Goal: Information Seeking & Learning: Learn about a topic

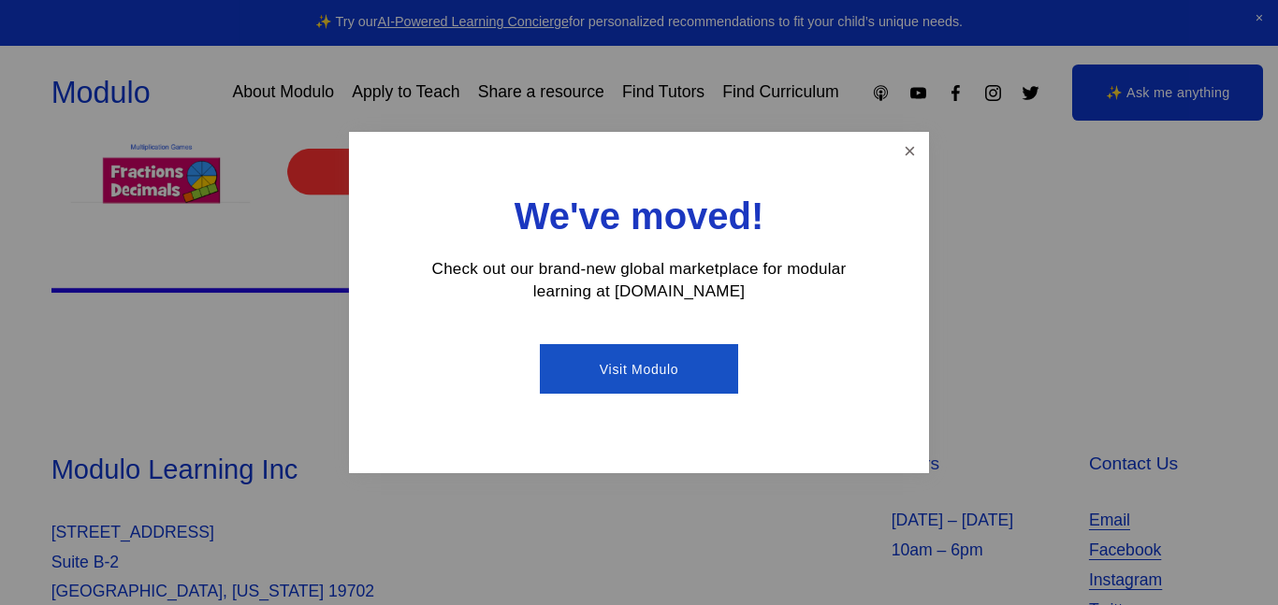
scroll to position [861, 0]
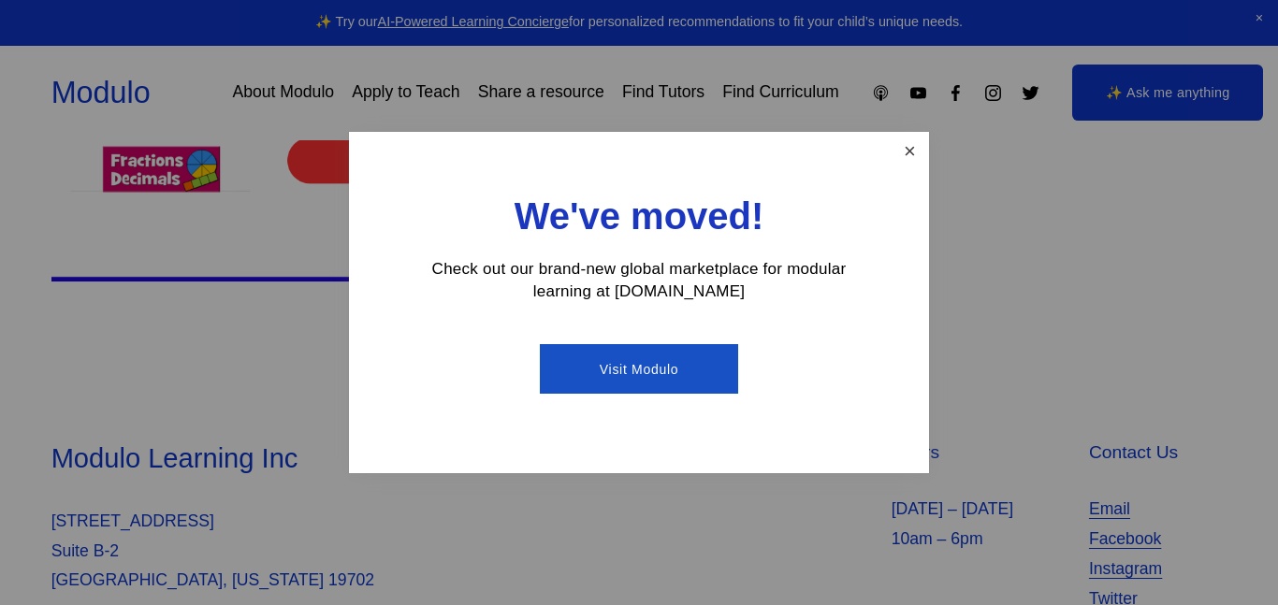
click at [910, 153] on link "Close" at bounding box center [909, 151] width 33 height 33
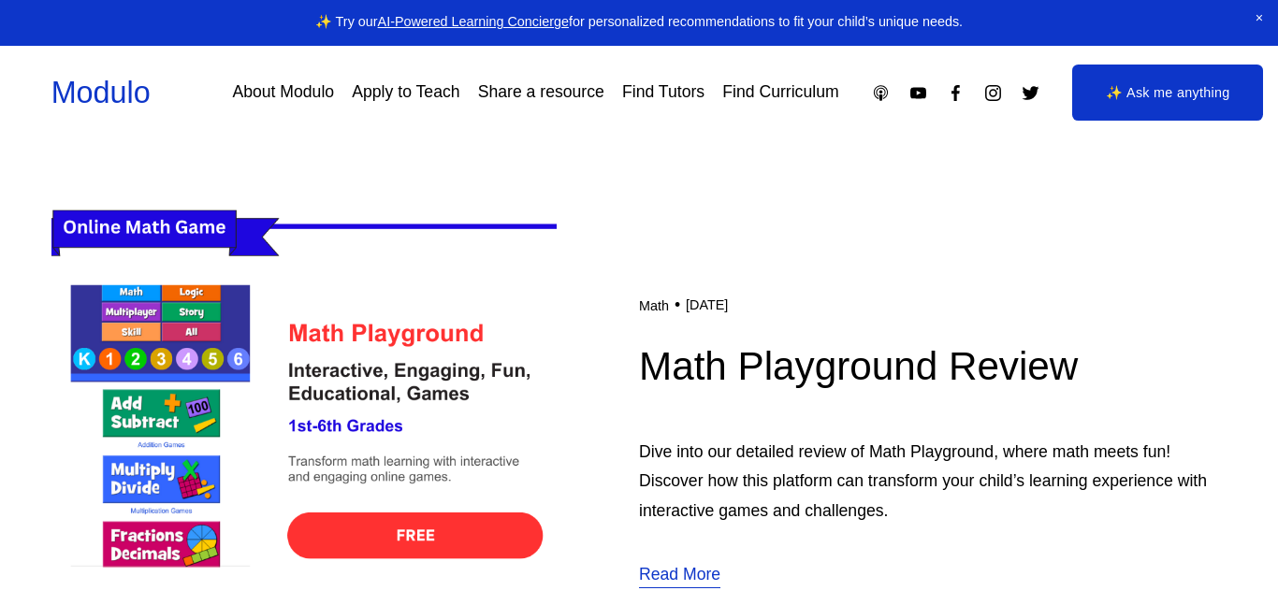
scroll to position [479, 0]
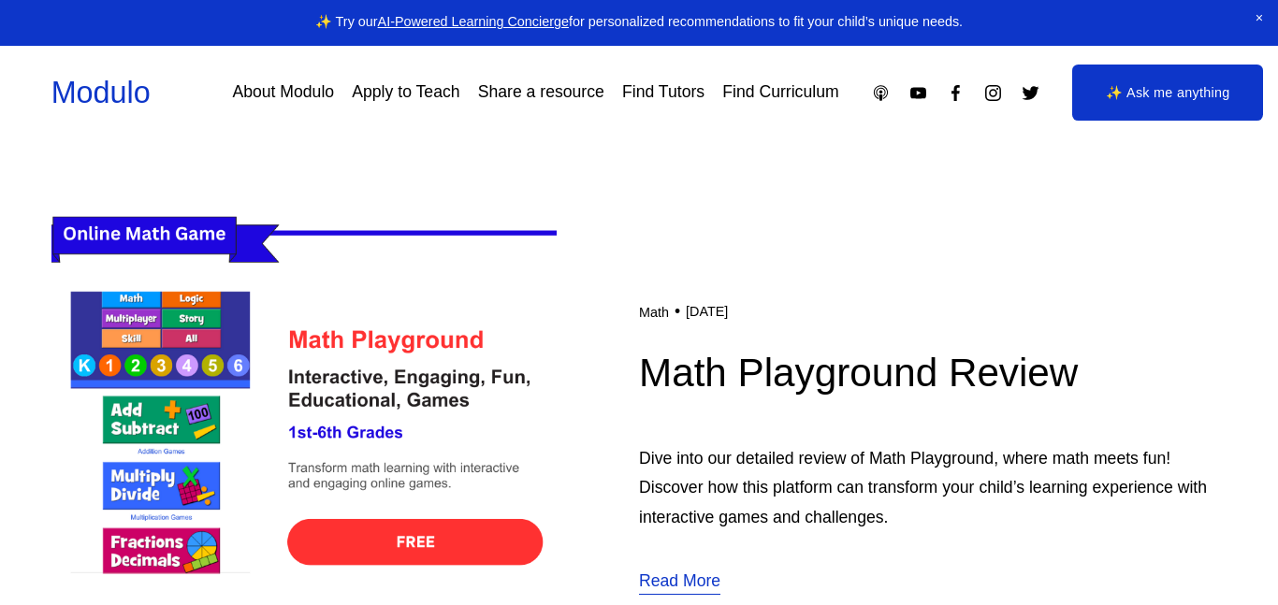
click at [548, 540] on img at bounding box center [303, 447] width 505 height 506
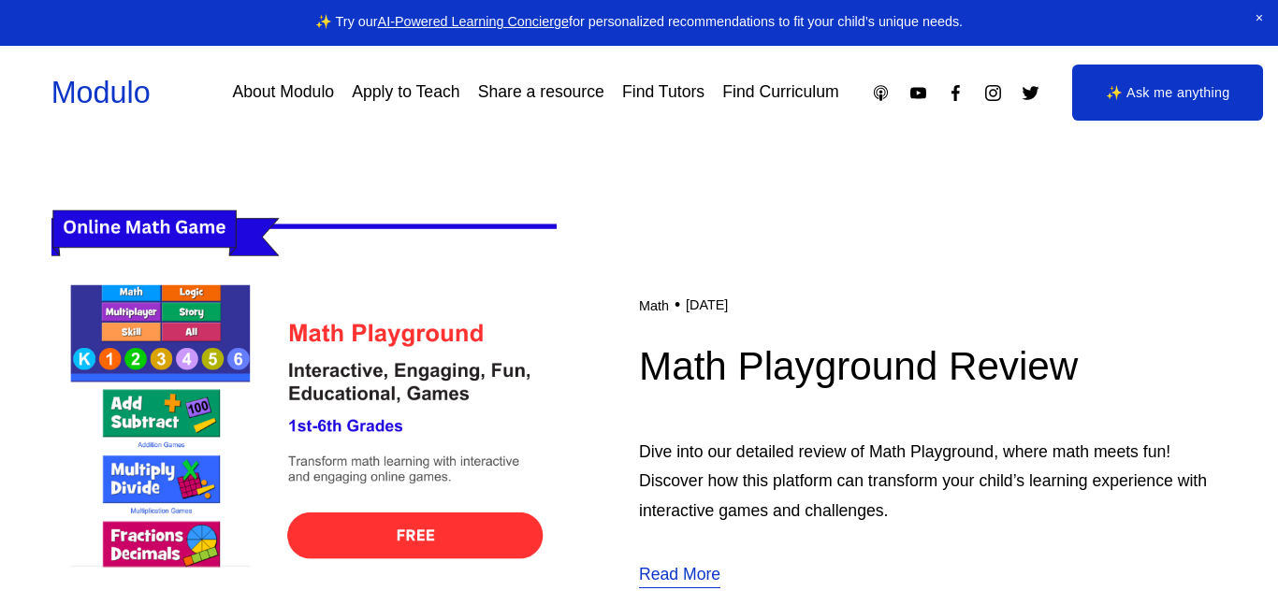
click at [548, 540] on img at bounding box center [303, 440] width 505 height 506
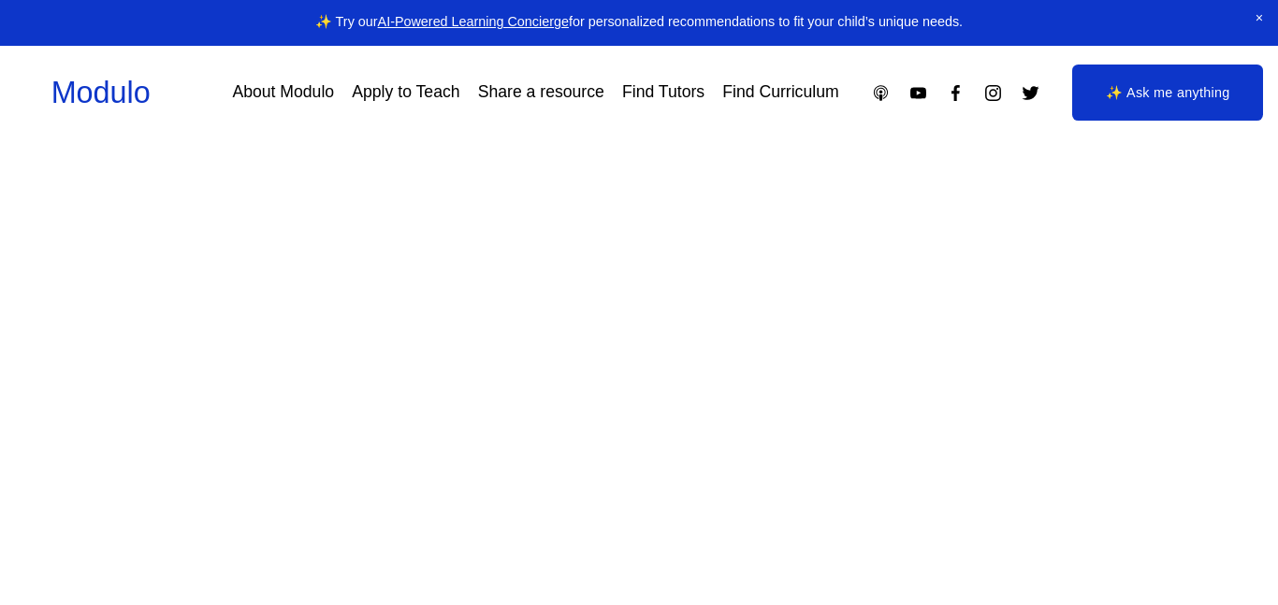
scroll to position [262, 0]
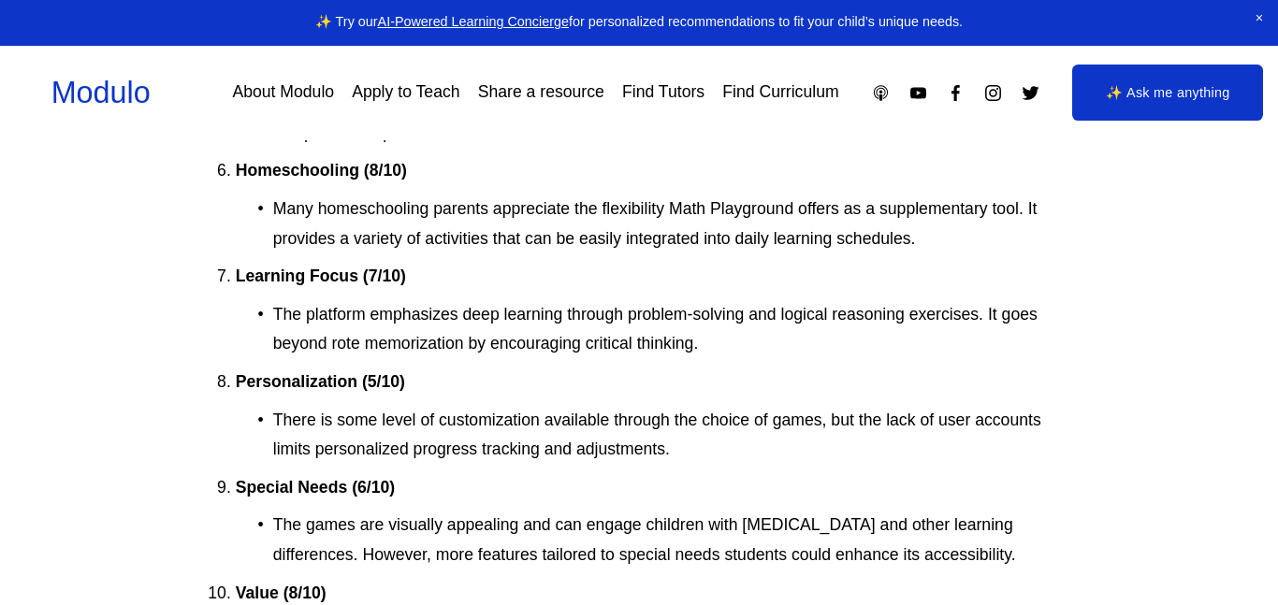
scroll to position [3686, 0]
